Goal: Find contact information: Find contact information

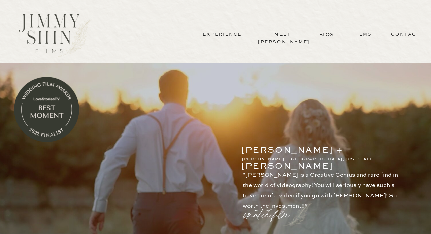
click at [399, 36] on p "contact" at bounding box center [406, 35] width 49 height 8
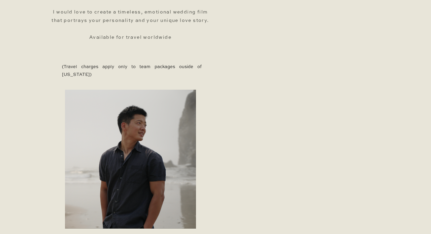
scroll to position [206, 0]
